Goal: Ask a question

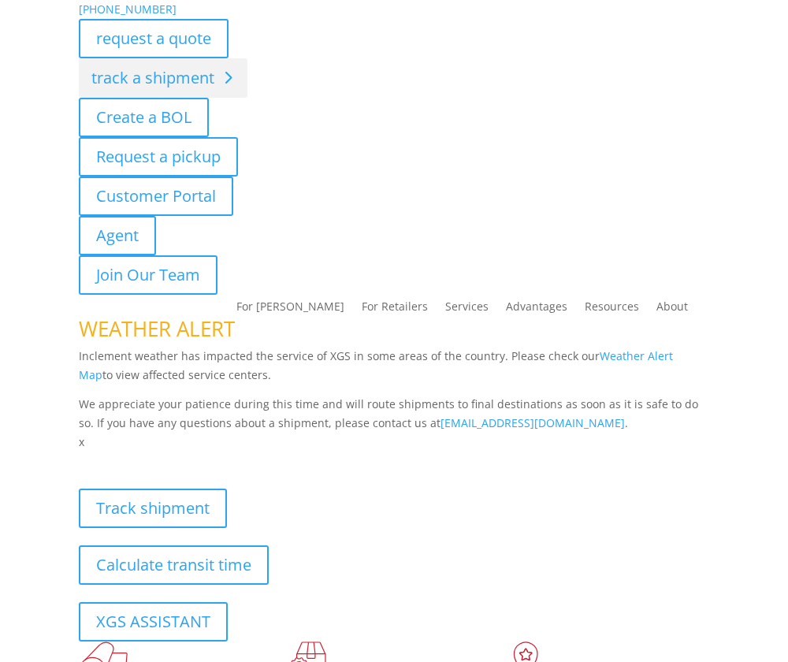
click at [175, 71] on link "track a shipment" at bounding box center [163, 77] width 169 height 39
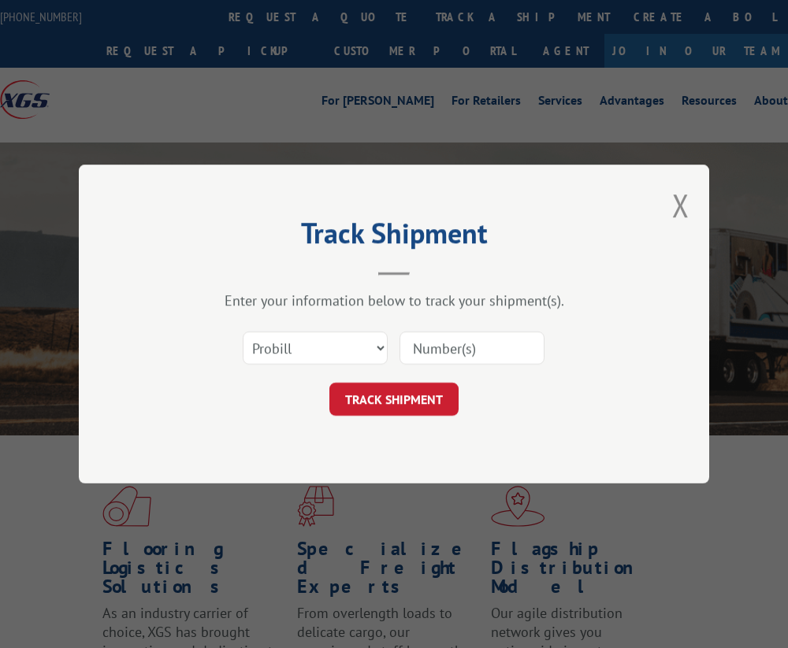
click at [327, 363] on div "Select category... Probill BOL PO" at bounding box center [314, 348] width 143 height 36
click at [327, 351] on select "Select category... Probill BOL PO" at bounding box center [315, 348] width 145 height 33
select select "bol"
click at [243, 332] on select "Select category... Probill BOL PO" at bounding box center [315, 348] width 145 height 33
drag, startPoint x: 447, startPoint y: 351, endPoint x: 428, endPoint y: 373, distance: 28.5
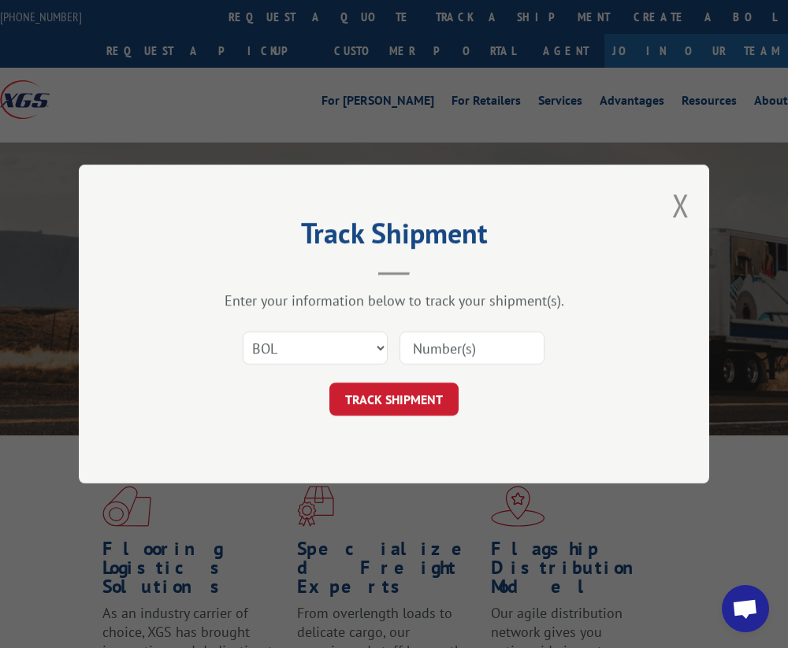
click at [447, 351] on input at bounding box center [471, 348] width 145 height 33
paste input "530341117"
type input "530341117"
click at [369, 399] on button "TRACK SHIPMENT" at bounding box center [393, 399] width 129 height 33
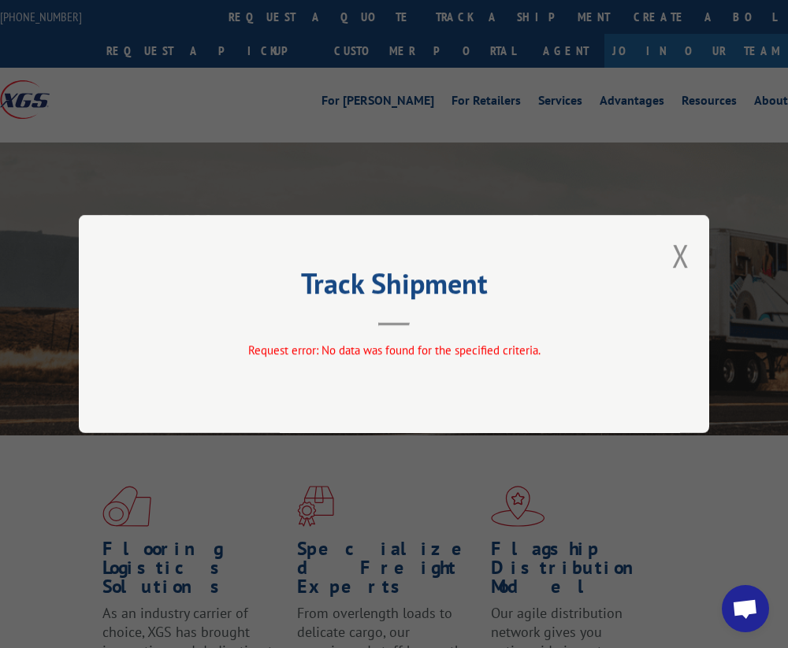
click at [659, 260] on div "Track Shipment Request error: No data was found for the specified criteria." at bounding box center [394, 324] width 630 height 218
click at [672, 254] on button "Close modal" at bounding box center [680, 256] width 17 height 42
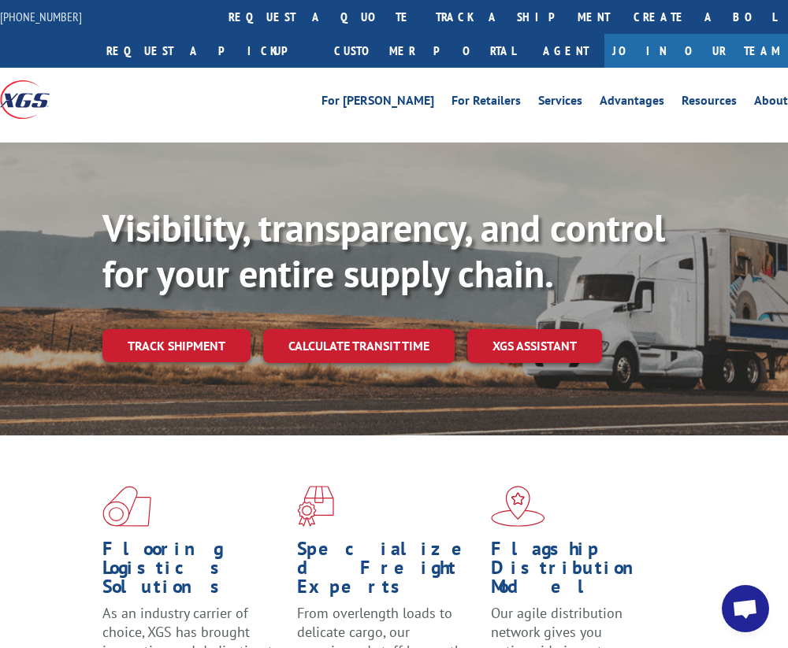
click at [234, 327] on div "Visibility, transparency, and control for your entire supply chain. Track shipm…" at bounding box center [444, 316] width 685 height 220
click at [198, 354] on link "Track shipment" at bounding box center [176, 345] width 148 height 33
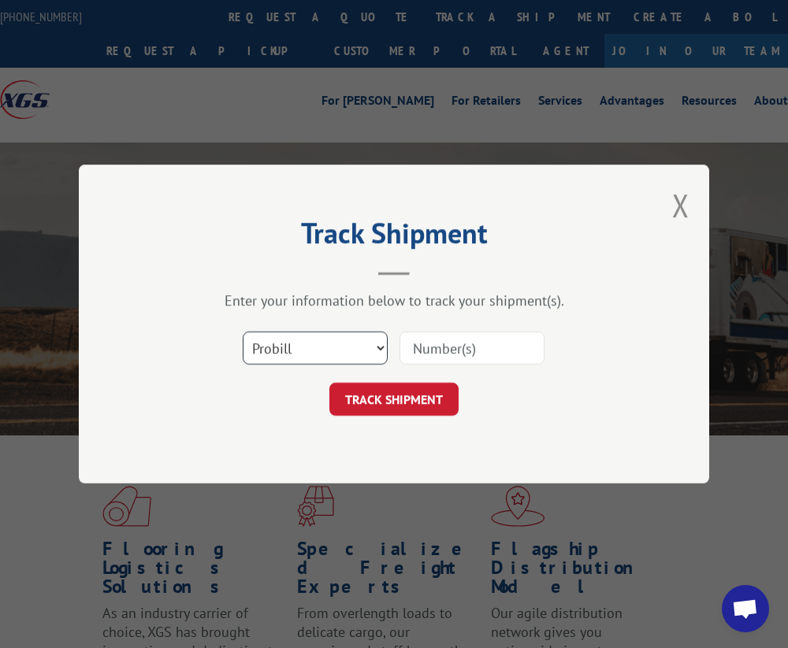
click at [316, 341] on select "Select category... Probill BOL PO" at bounding box center [315, 348] width 145 height 33
select select "po"
click at [243, 332] on select "Select category... Probill BOL PO" at bounding box center [315, 348] width 145 height 33
click at [432, 359] on input at bounding box center [471, 348] width 145 height 33
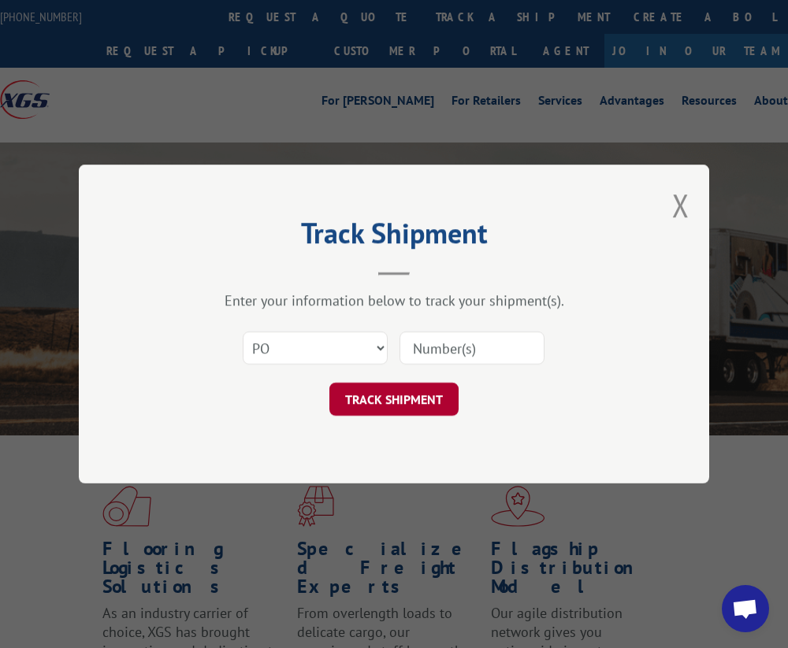
paste input "530341117"
type input "530341117"
click at [382, 412] on button "TRACK SHIPMENT" at bounding box center [393, 399] width 129 height 33
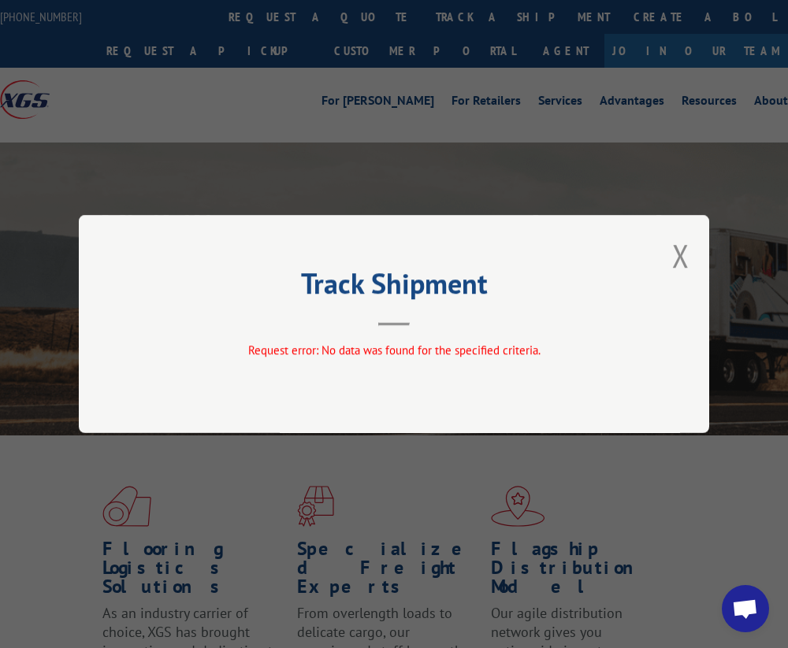
click at [671, 260] on div "Track Shipment Request error: No data was found for the specified criteria." at bounding box center [394, 324] width 630 height 218
click at [680, 258] on button "Close modal" at bounding box center [680, 256] width 17 height 42
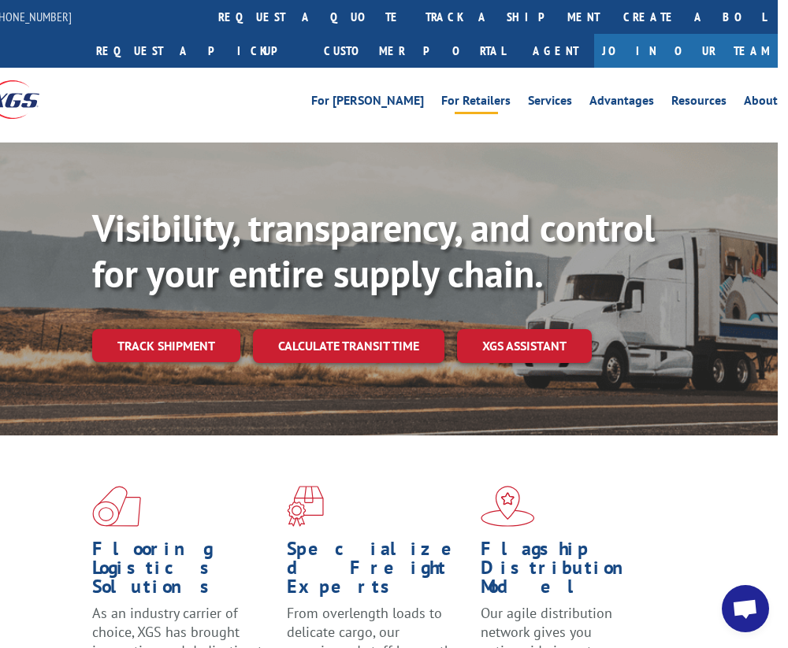
scroll to position [0, 137]
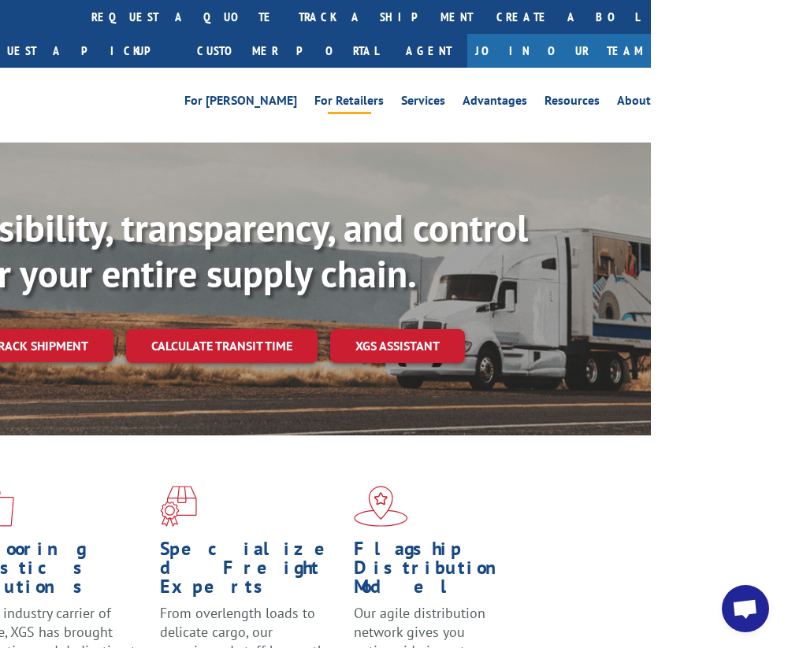
drag, startPoint x: 237, startPoint y: 106, endPoint x: 349, endPoint y: 91, distance: 113.0
drag, startPoint x: 391, startPoint y: 74, endPoint x: 375, endPoint y: 76, distance: 15.9
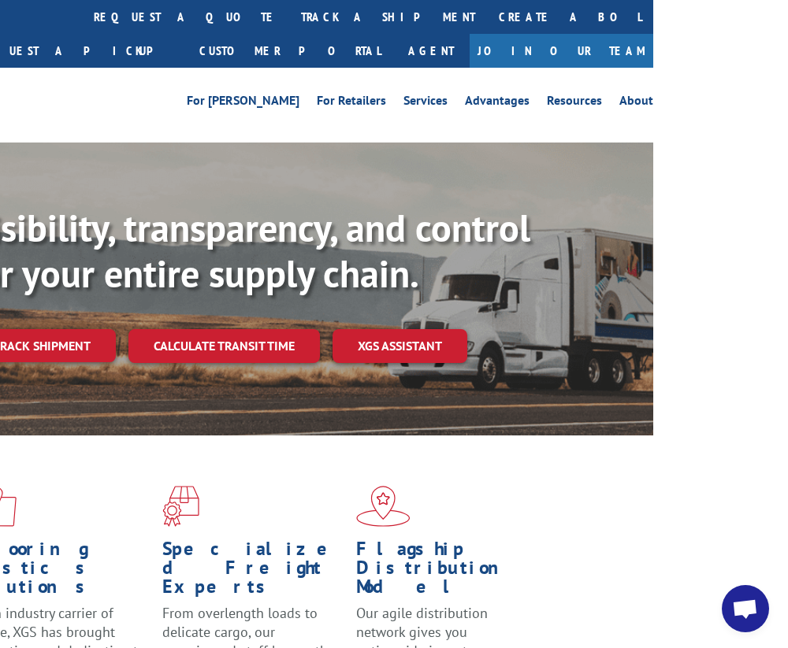
click at [207, 74] on div "For [PERSON_NAME] For Retailers Services Advantages Resources About For [PERSON…" at bounding box center [259, 99] width 788 height 63
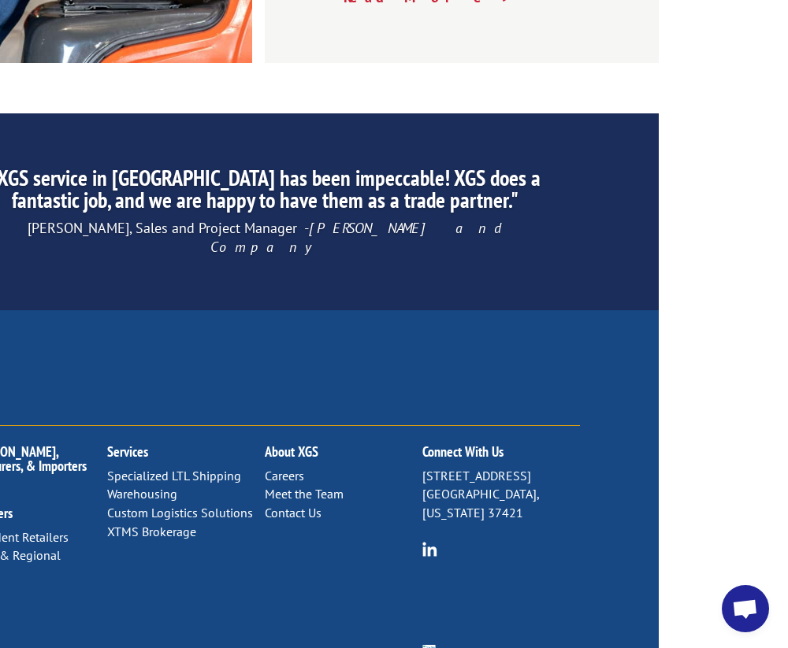
scroll to position [2770, 0]
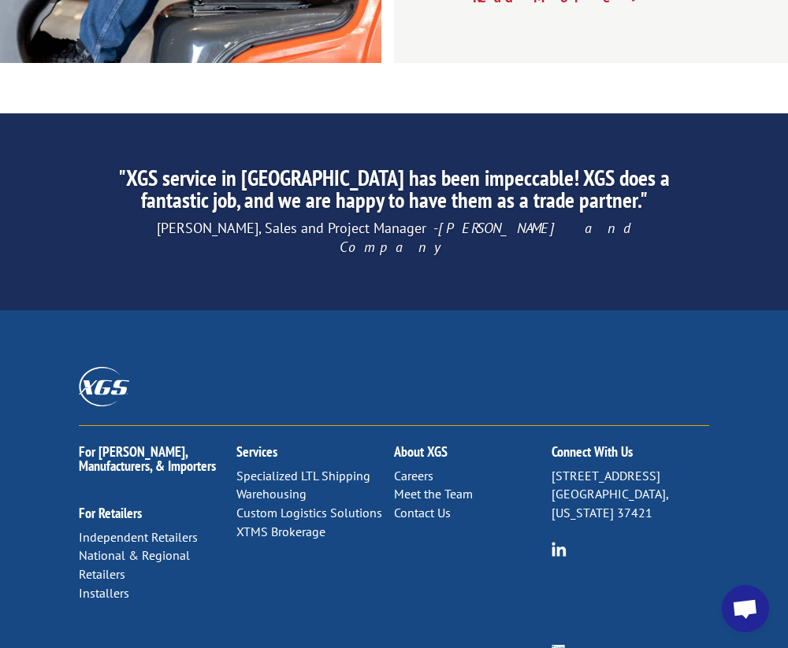
drag, startPoint x: 613, startPoint y: 263, endPoint x: 422, endPoint y: 281, distance: 191.5
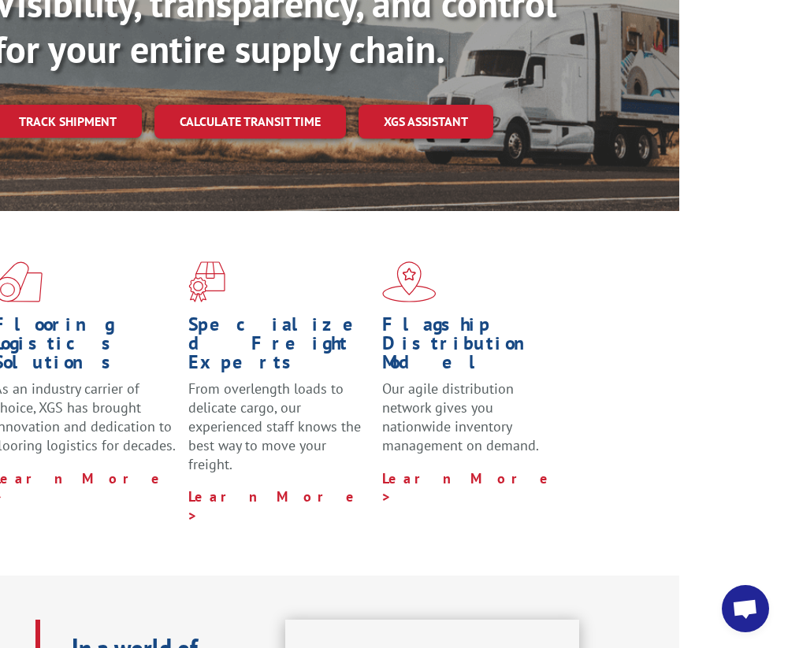
scroll to position [0, 137]
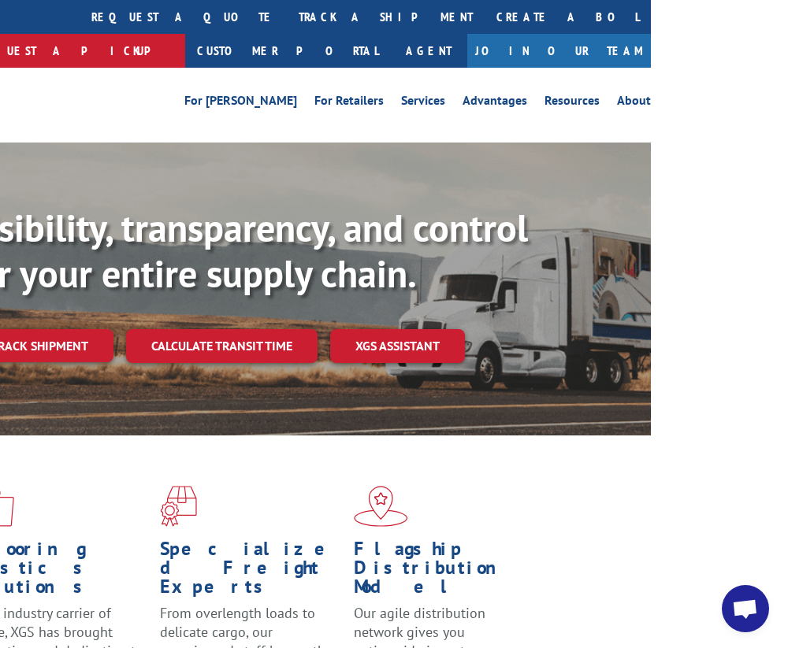
drag, startPoint x: 381, startPoint y: 355, endPoint x: 455, endPoint y: 3, distance: 359.8
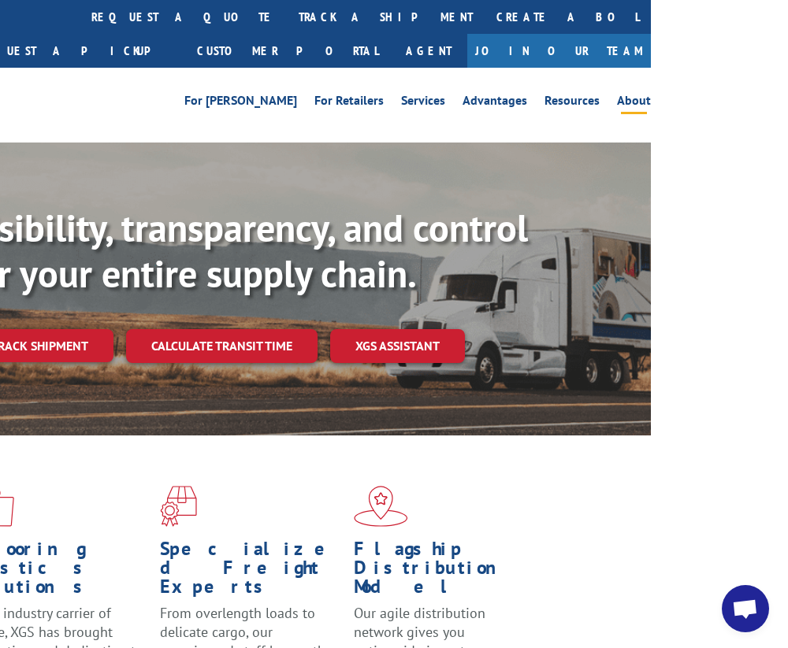
click at [624, 96] on link "About" at bounding box center [634, 103] width 34 height 17
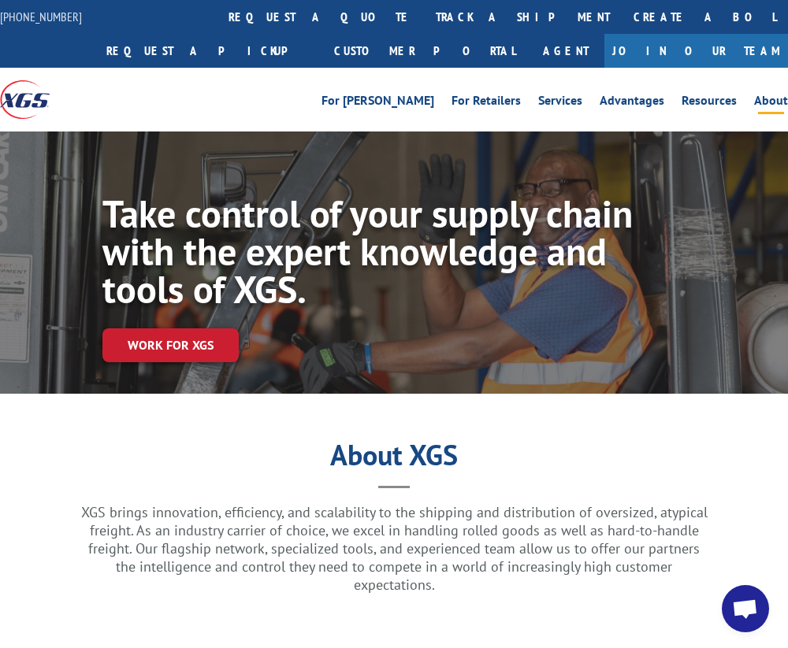
drag, startPoint x: 660, startPoint y: 500, endPoint x: 592, endPoint y: 51, distance: 454.2
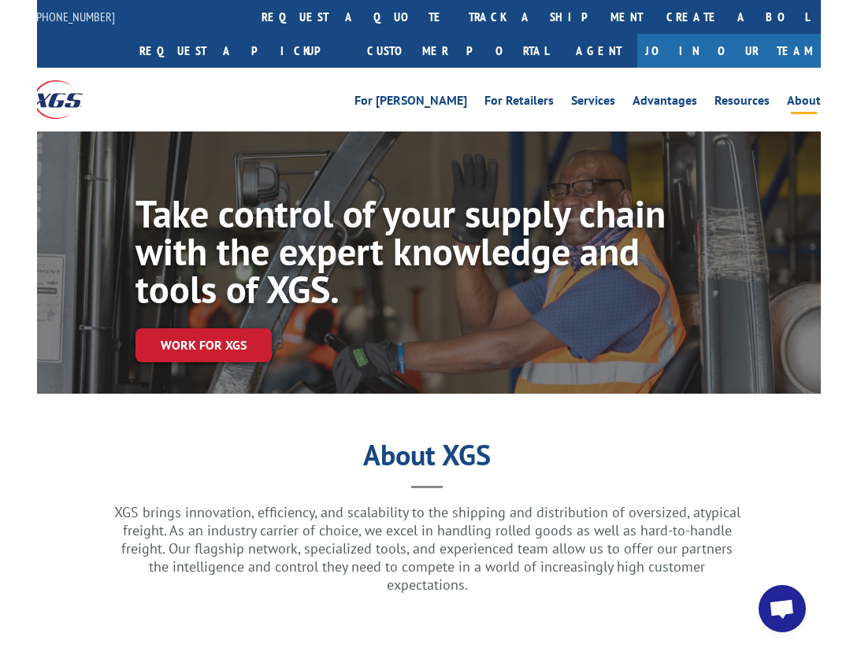
scroll to position [0, 9]
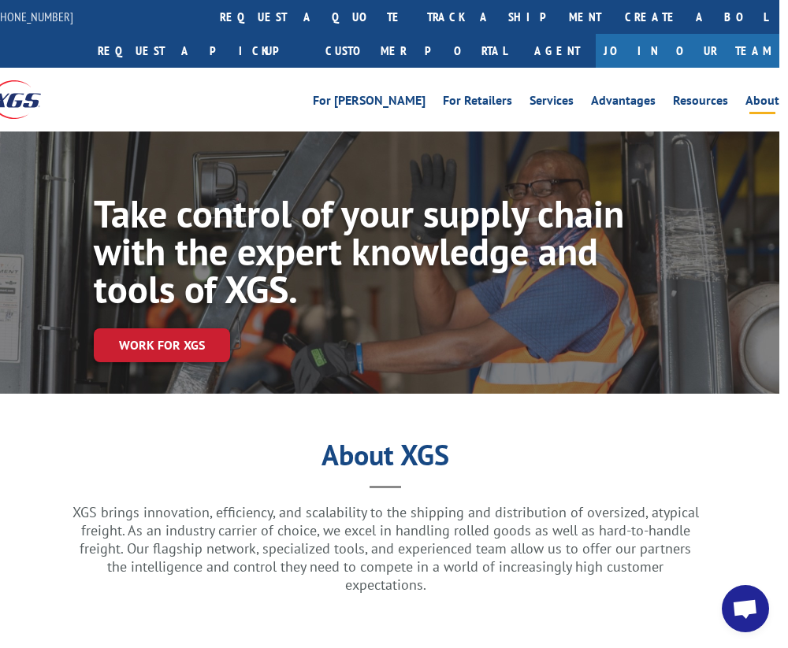
drag, startPoint x: 593, startPoint y: 58, endPoint x: 646, endPoint y: 41, distance: 55.6
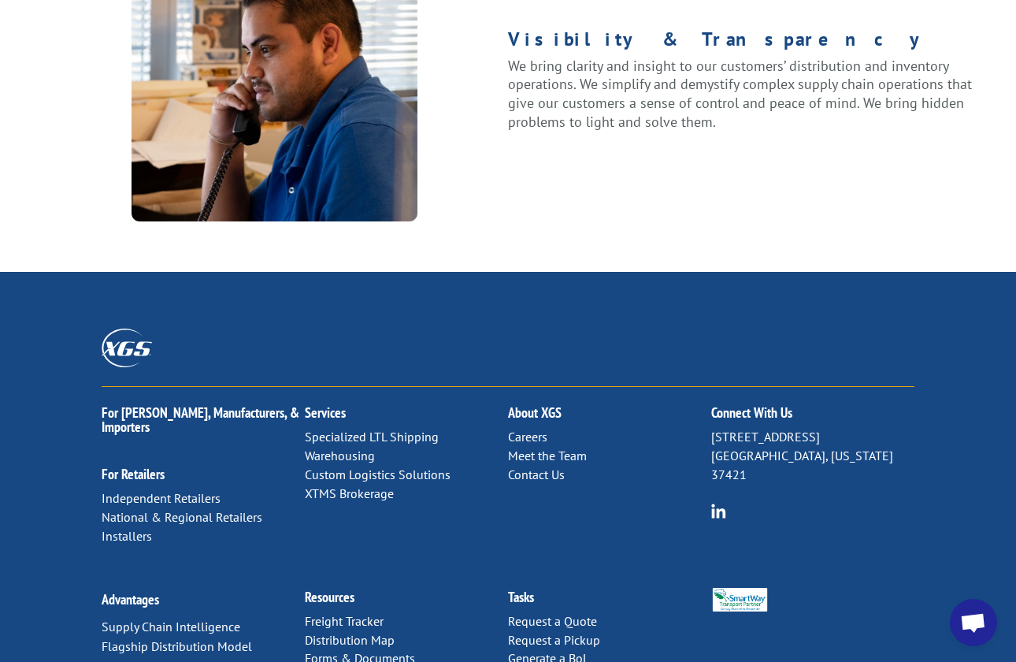
scroll to position [2084, 0]
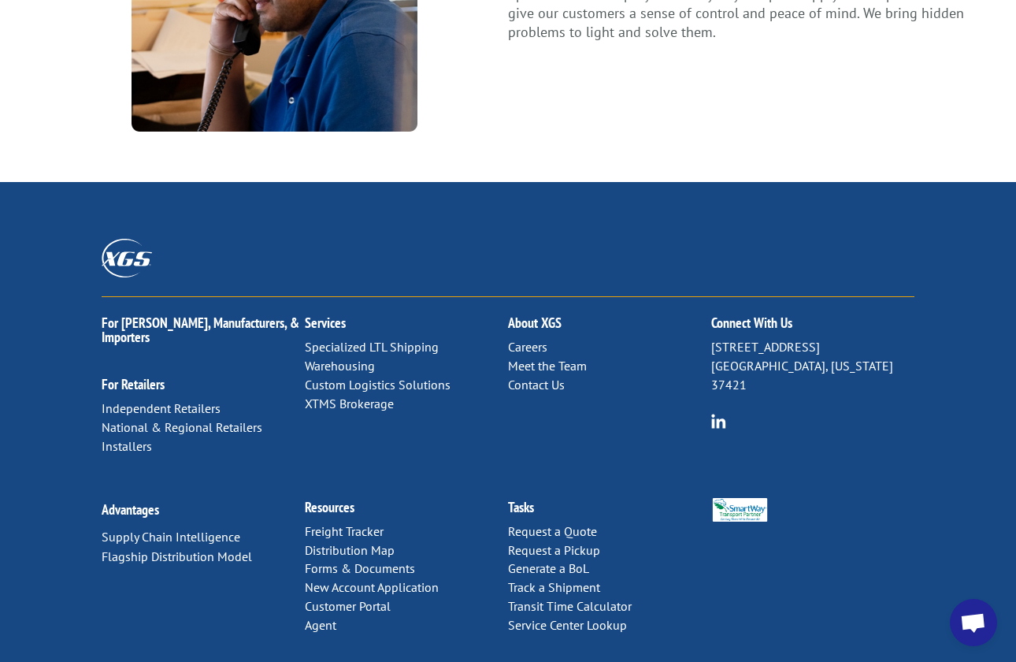
click at [540, 377] on link "Contact Us" at bounding box center [536, 385] width 57 height 16
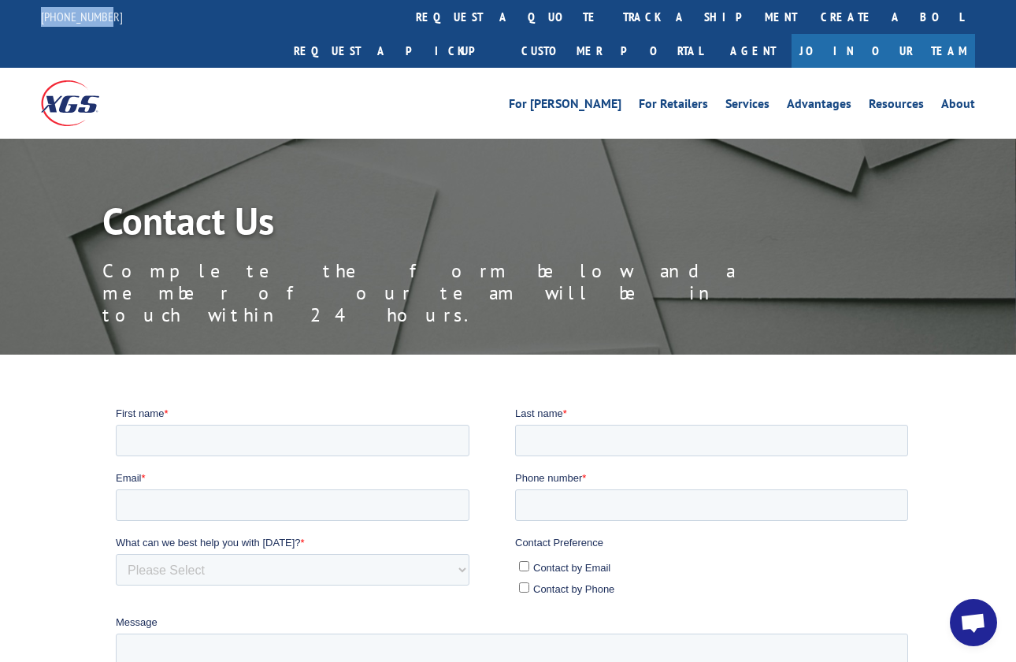
drag, startPoint x: 109, startPoint y: 13, endPoint x: 39, endPoint y: 19, distance: 69.6
click at [39, 19] on div "844-947-7447 request a quote track a shipment Create a BOL Request a pickup Cus…" at bounding box center [508, 34] width 1016 height 68
copy link "[PHONE_NUMBER]"
click at [303, 91] on div "For Mills For Retailers Services Advantages Resources About For Mills For Retai…" at bounding box center [625, 103] width 701 height 24
click at [69, 80] on img at bounding box center [70, 102] width 58 height 45
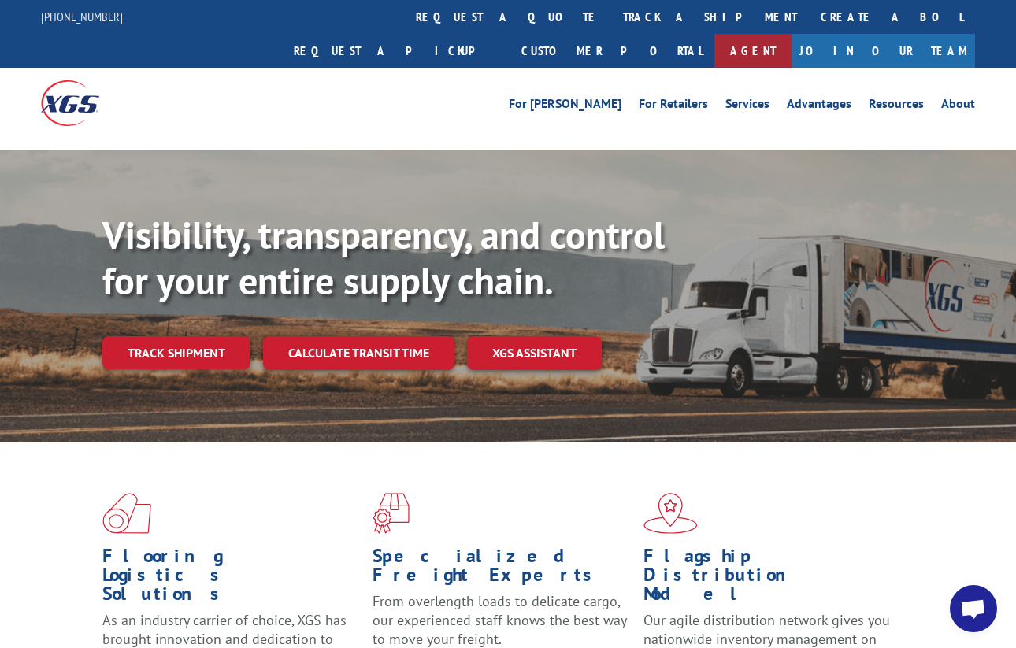
click at [792, 34] on link "Agent" at bounding box center [752, 51] width 77 height 34
click at [991, 633] on div "Flooring Logistics Solutions As an industry carrier of choice, XGS has brought …" at bounding box center [508, 597] width 1016 height 308
click at [988, 622] on span "Open chat" at bounding box center [973, 608] width 47 height 47
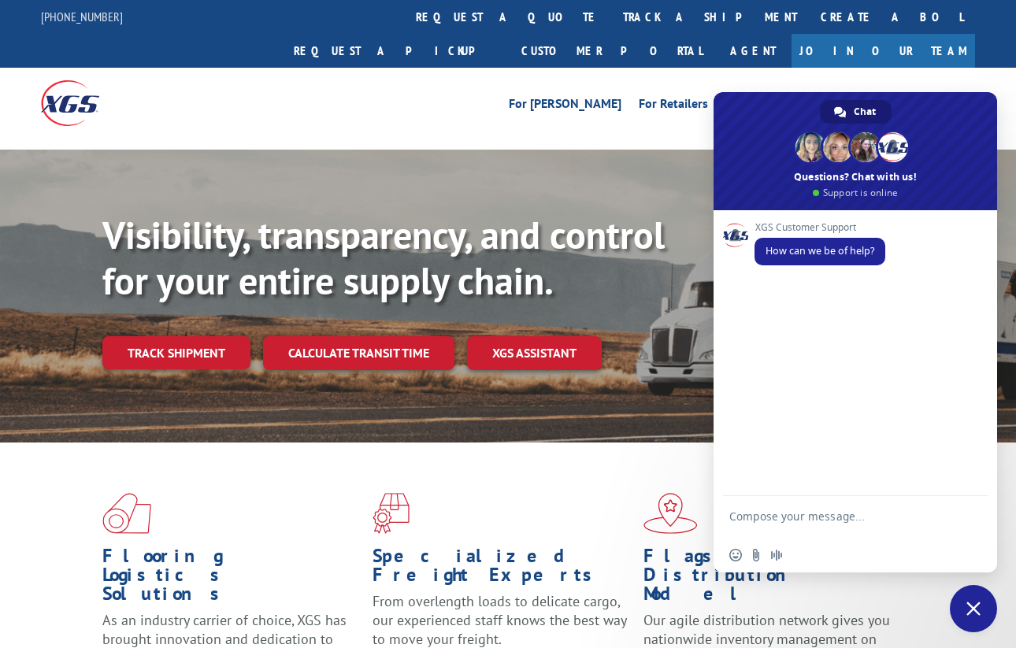
click at [812, 524] on textarea "Compose your message..." at bounding box center [837, 524] width 217 height 28
click at [823, 526] on textarea "I need to know if CHR shipment under ref#" at bounding box center [837, 524] width 217 height 28
paste textarea "530341117"
click at [861, 515] on textarea "I need to know if CHR shipment under ref# 530341117 was picke dup yesterday." at bounding box center [837, 516] width 217 height 43
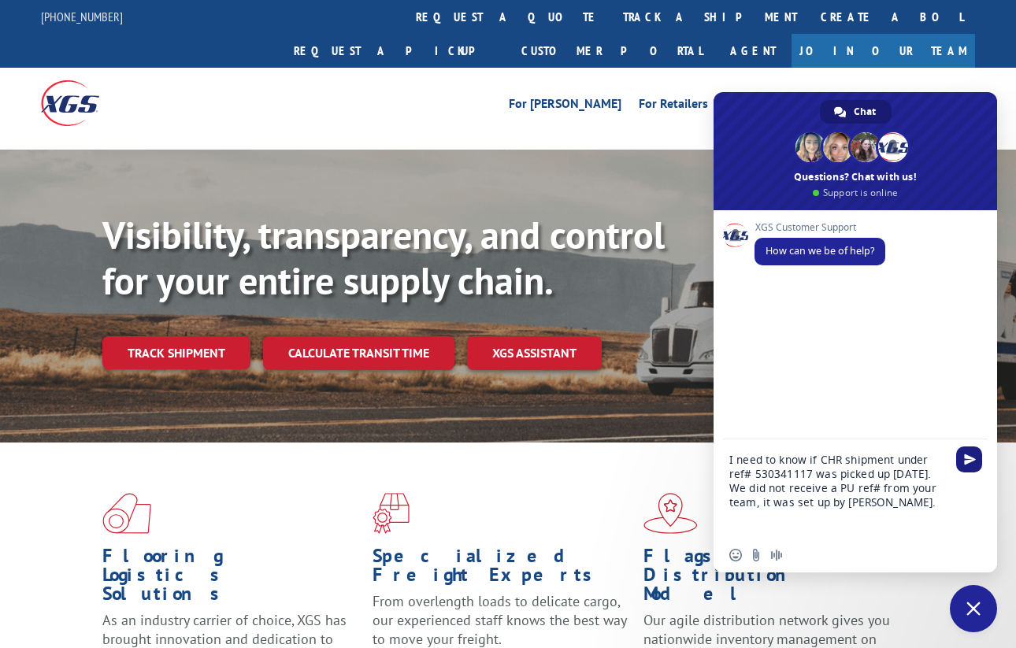
type textarea "I need to know if CHR shipment under ref# 530341117 was picked up yesterday. We…"
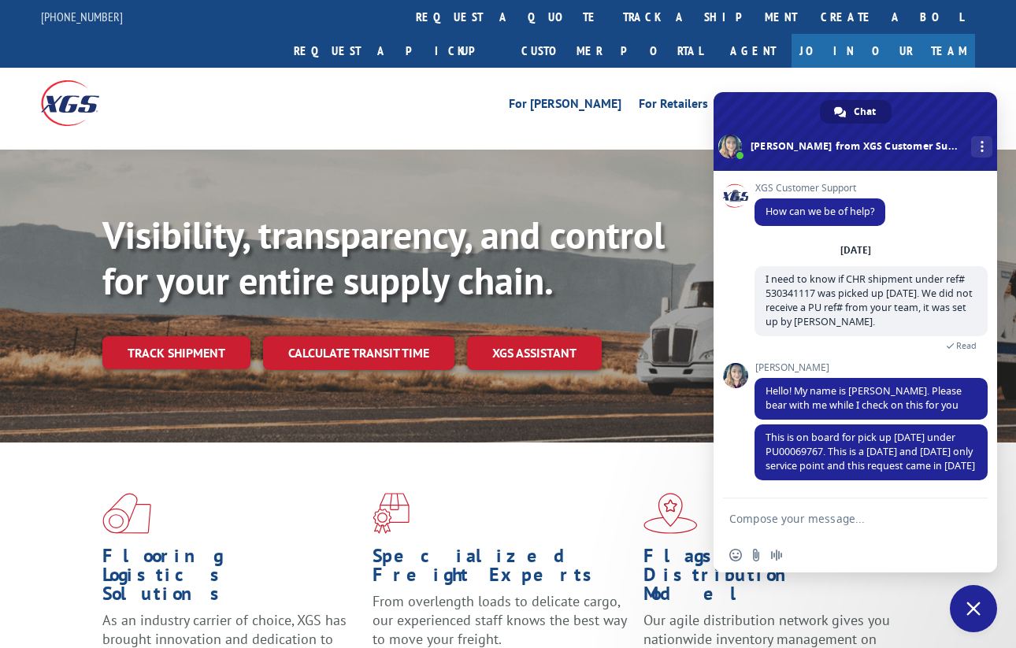
scroll to position [24, 0]
click at [804, 435] on span "This is on board for pick up Monday under PU00069767. This is a Monday and Wedn…" at bounding box center [871, 452] width 210 height 42
copy span "PU00069767"
click at [881, 524] on textarea "Compose your message..." at bounding box center [837, 519] width 217 height 14
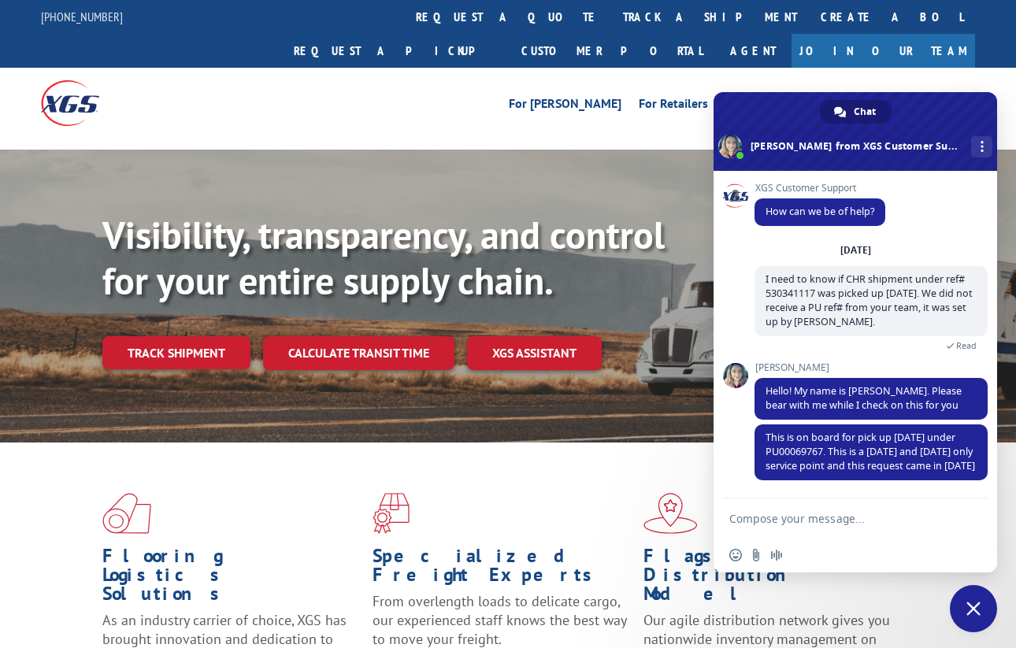
click at [948, 499] on div at bounding box center [856, 520] width 284 height 43
click at [917, 520] on textarea "Compose your message..." at bounding box center [837, 519] width 217 height 14
type textarea "Perfect, thank you!"
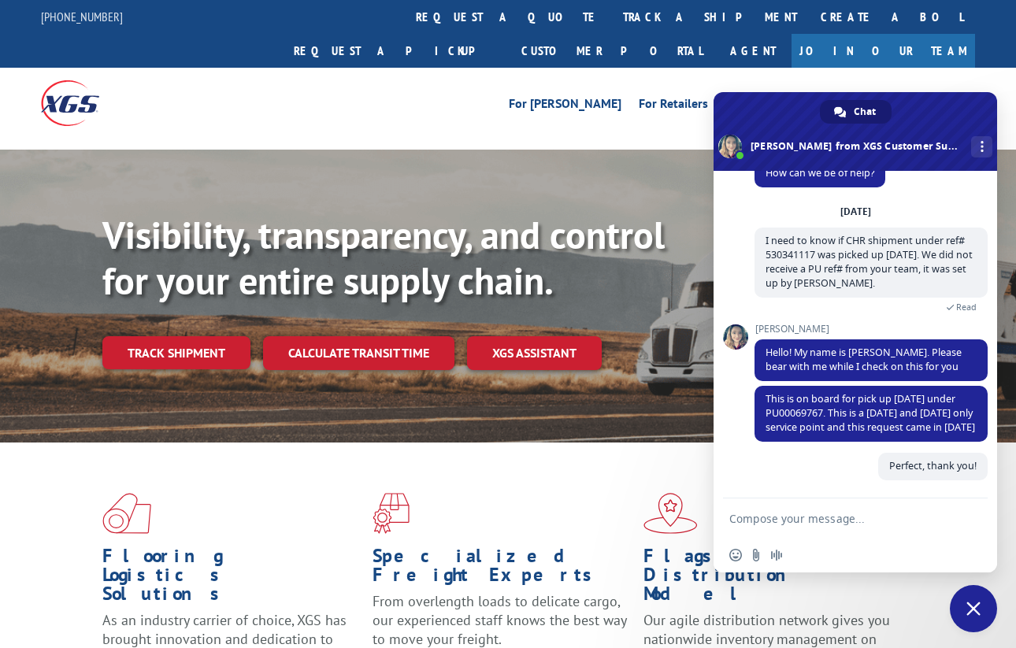
scroll to position [63, 0]
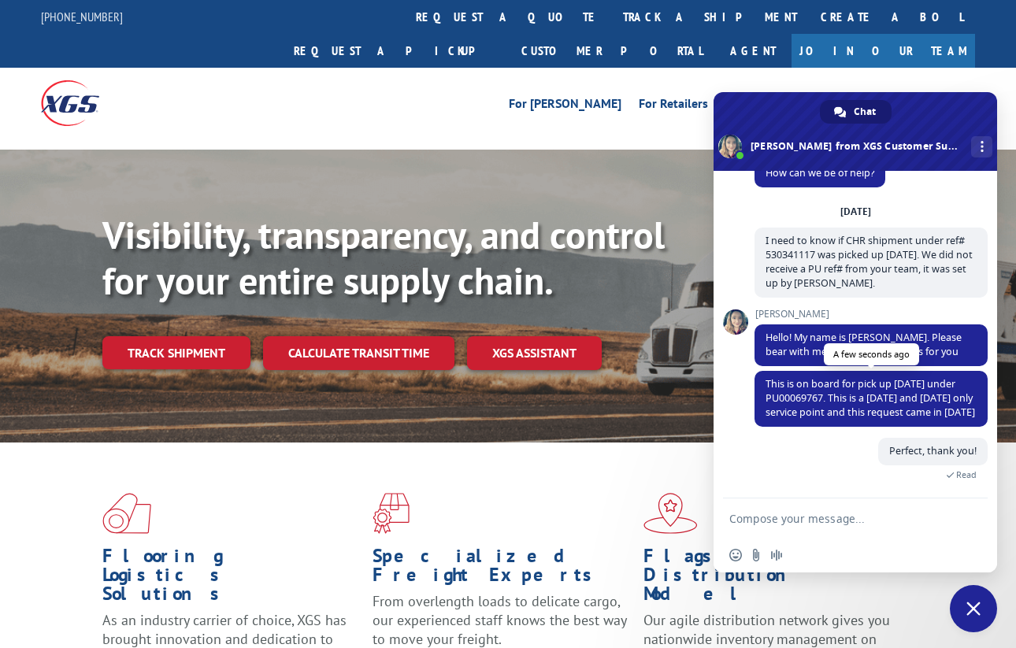
drag, startPoint x: 896, startPoint y: 407, endPoint x: 757, endPoint y: 367, distance: 145.1
click at [757, 371] on span "This is on board for pick up Monday under PU00069767. This is a Monday and Wedn…" at bounding box center [871, 399] width 233 height 56
copy span "This is on board for pick up Monday under PU00069767. This is a Monday and Wedn…"
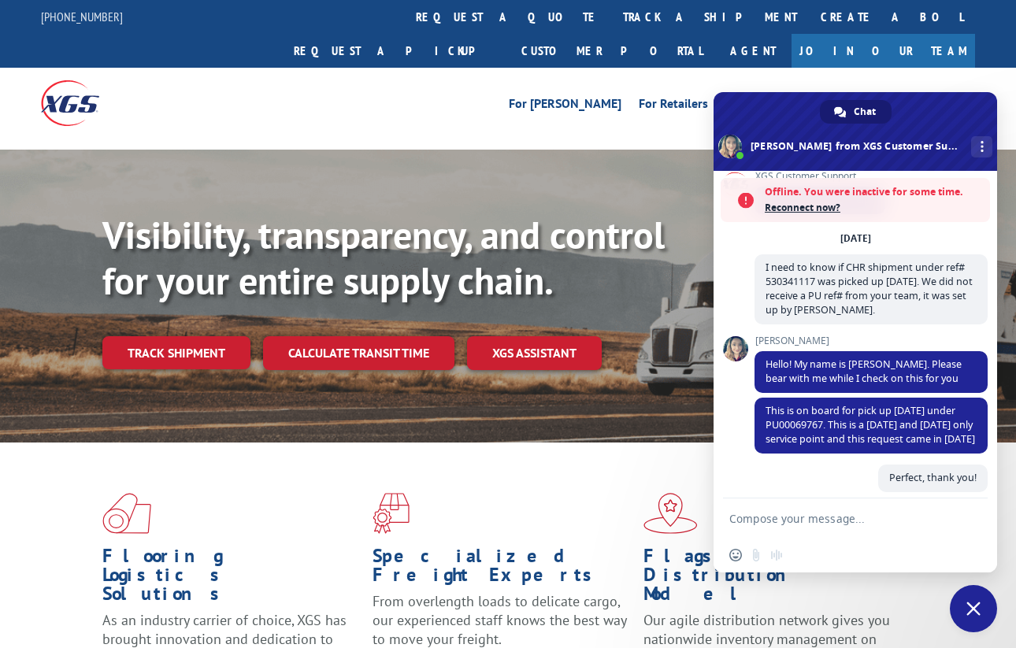
scroll to position [241, 0]
